Goal: Information Seeking & Learning: Compare options

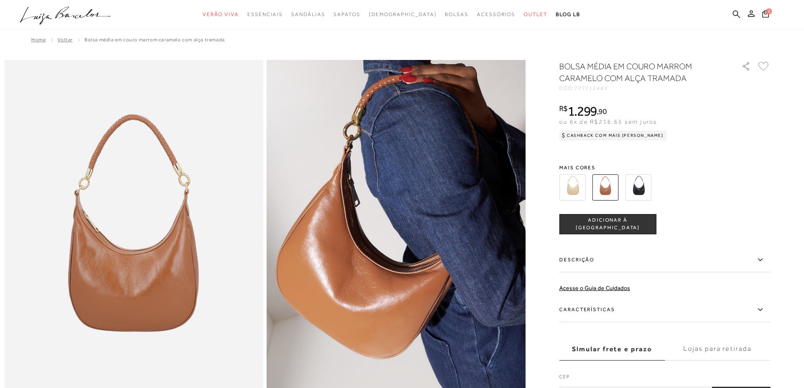
click at [581, 190] on img at bounding box center [572, 187] width 26 height 26
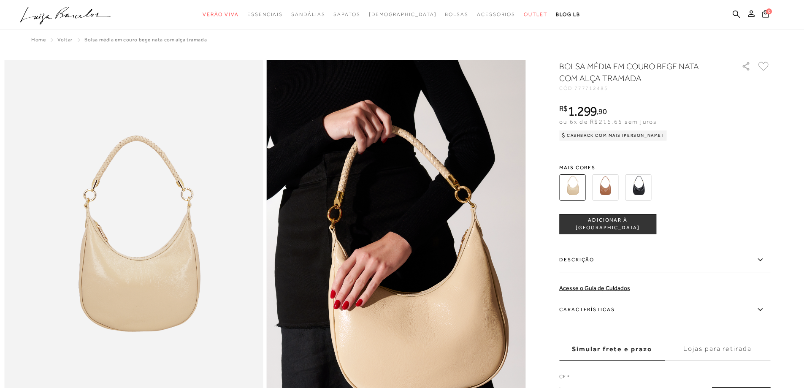
click at [608, 189] on img at bounding box center [605, 187] width 26 height 26
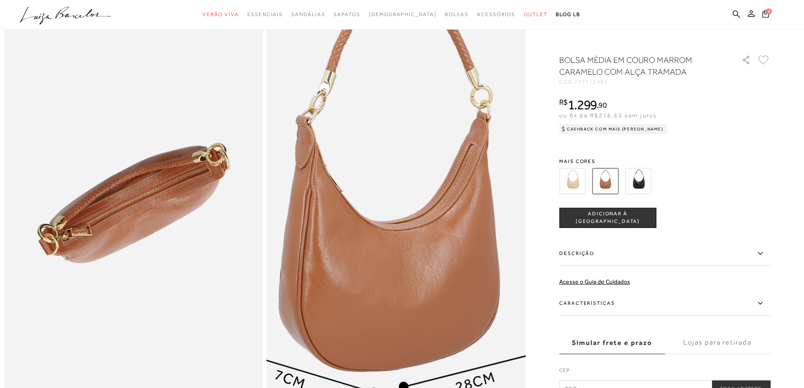
scroll to position [760, 0]
